Goal: Find specific page/section: Find specific page/section

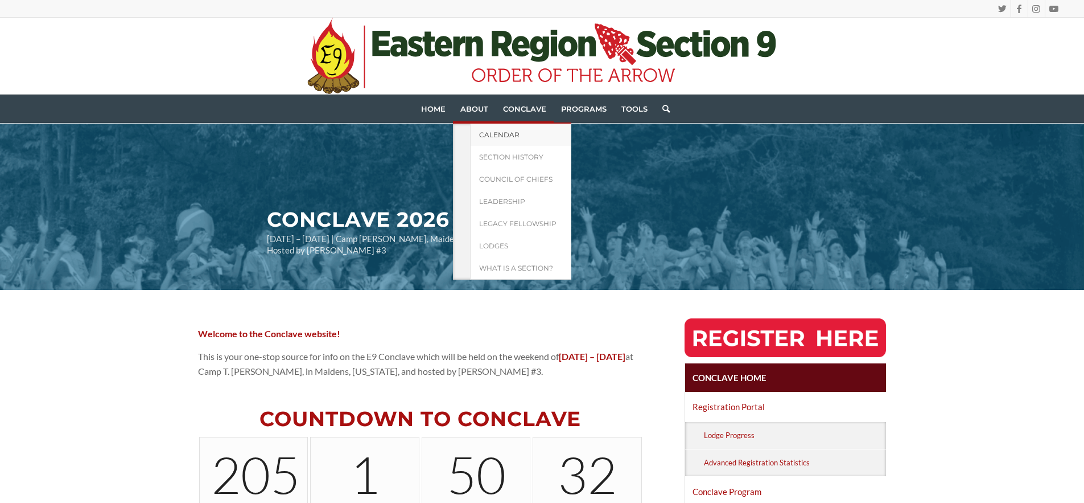
click at [491, 138] on span "Calendar" at bounding box center [499, 134] width 40 height 9
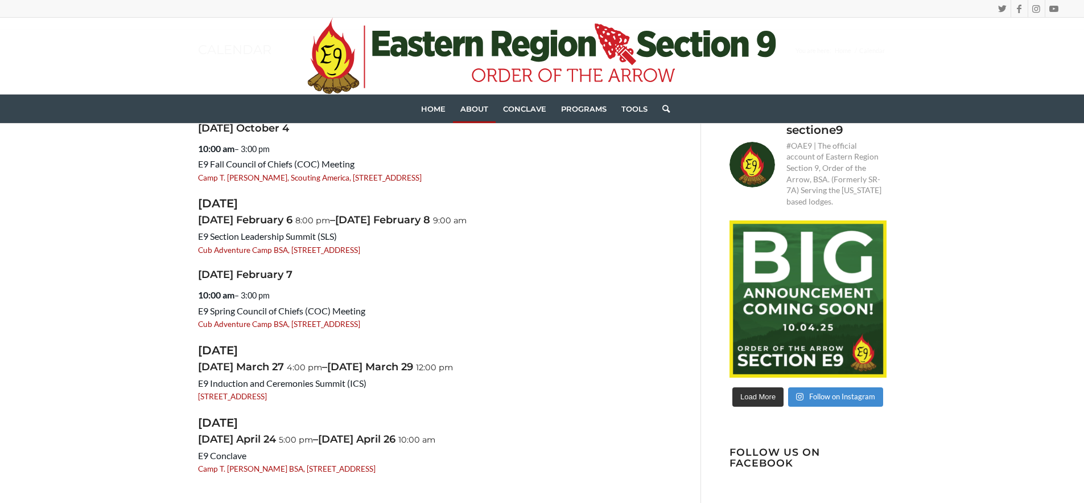
scroll to position [351, 0]
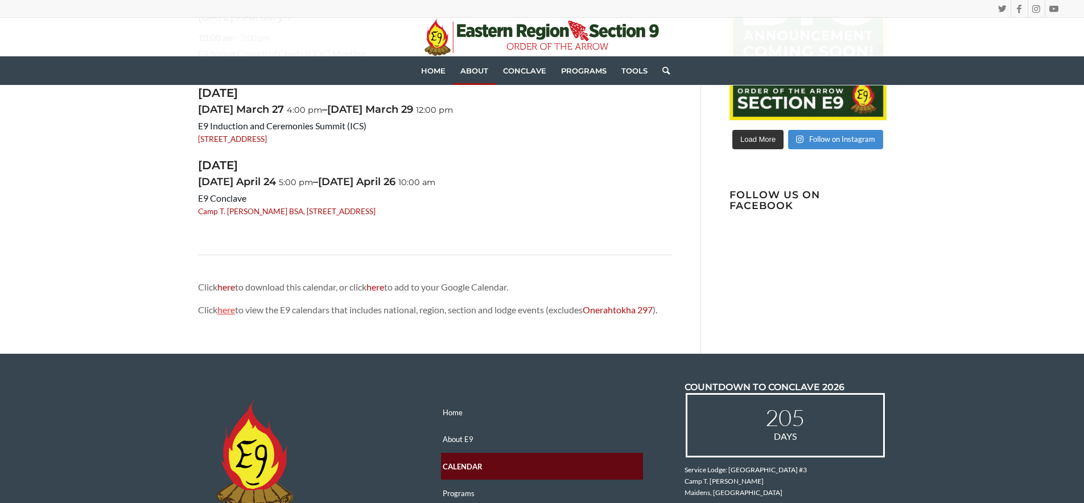
click at [227, 310] on link "here" at bounding box center [226, 309] width 18 height 11
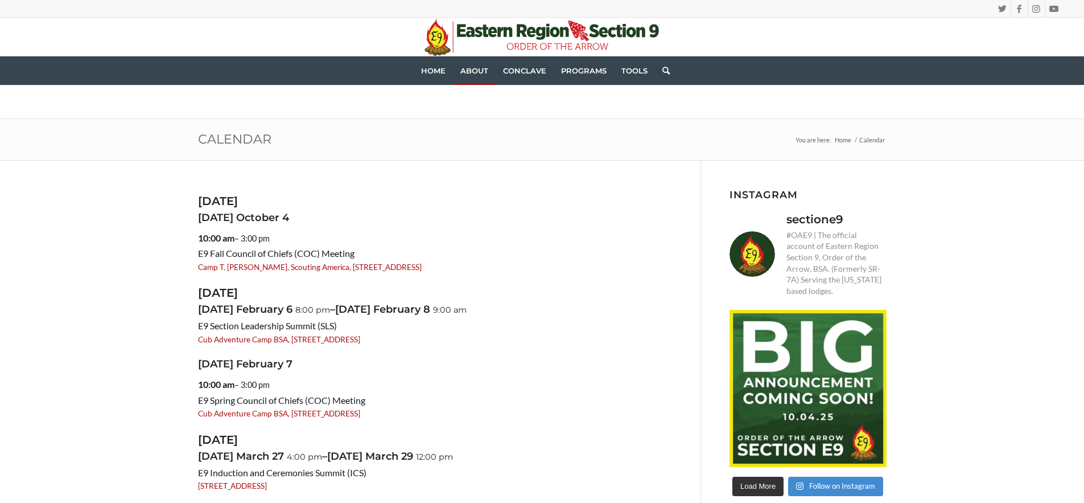
scroll to position [0, 0]
